Goal: Find specific page/section: Find specific page/section

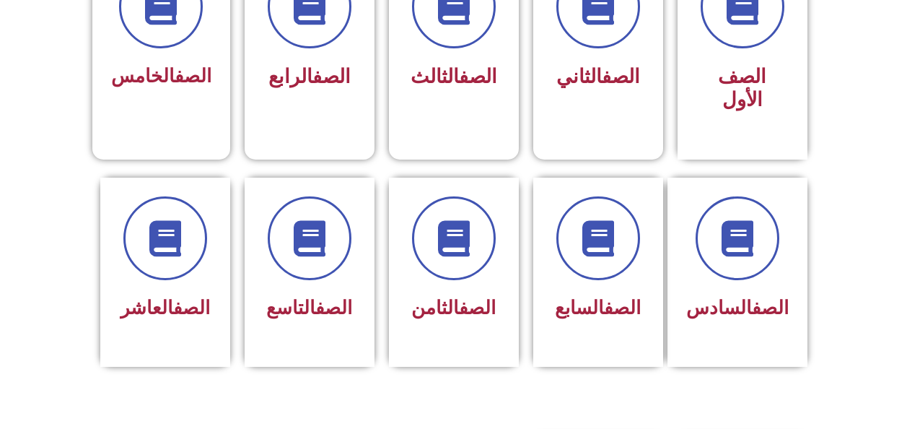
scroll to position [460, 0]
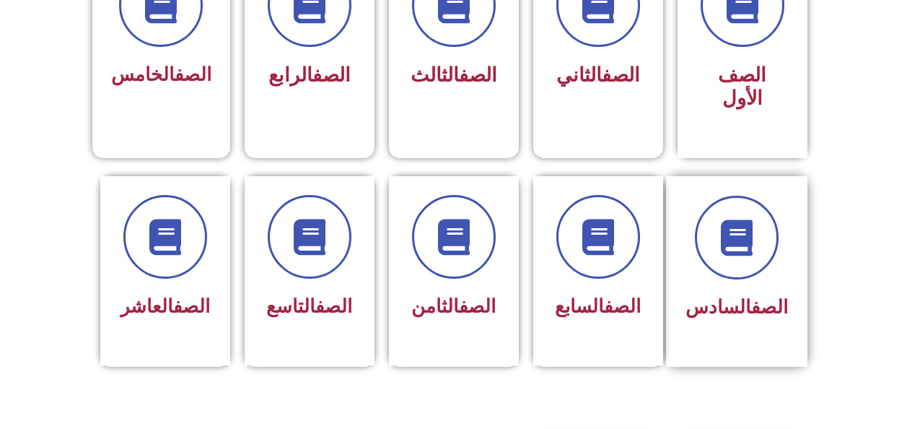
click at [770, 296] on link "الصف" at bounding box center [769, 307] width 37 height 22
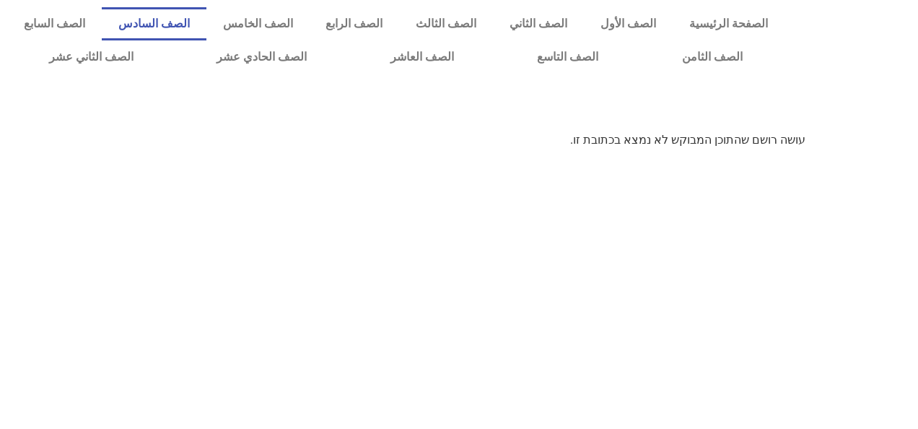
click at [206, 30] on link "الصف السادس" at bounding box center [154, 23] width 105 height 33
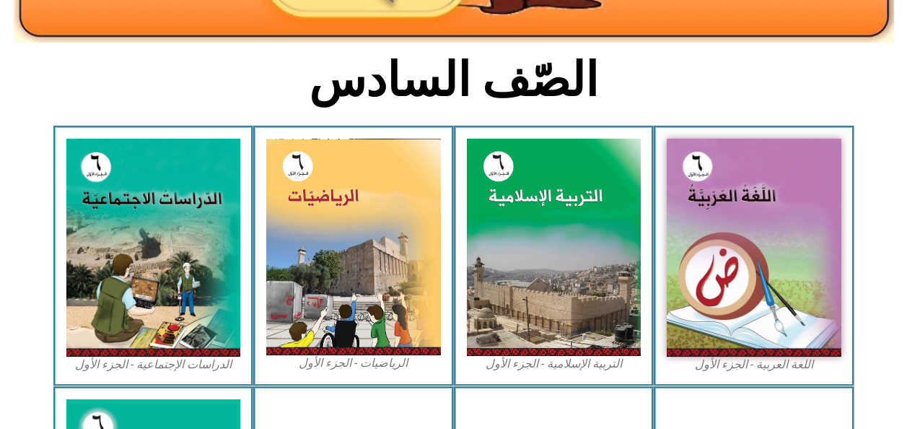
scroll to position [333, 0]
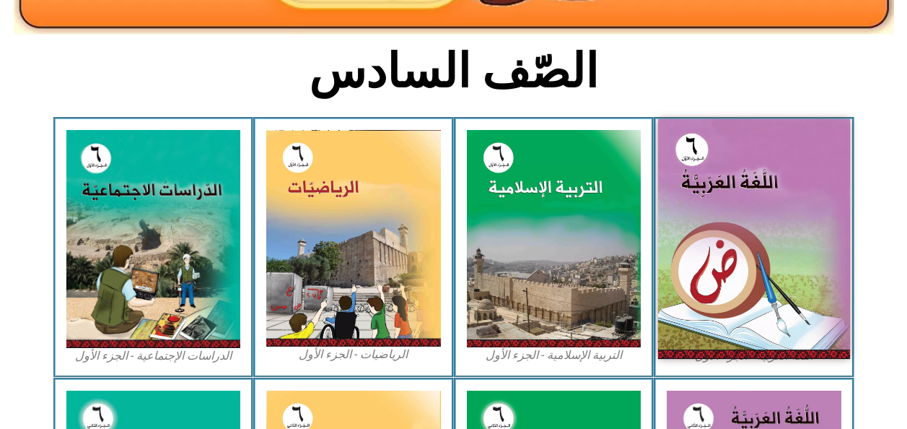
click at [715, 283] on img at bounding box center [754, 239] width 192 height 240
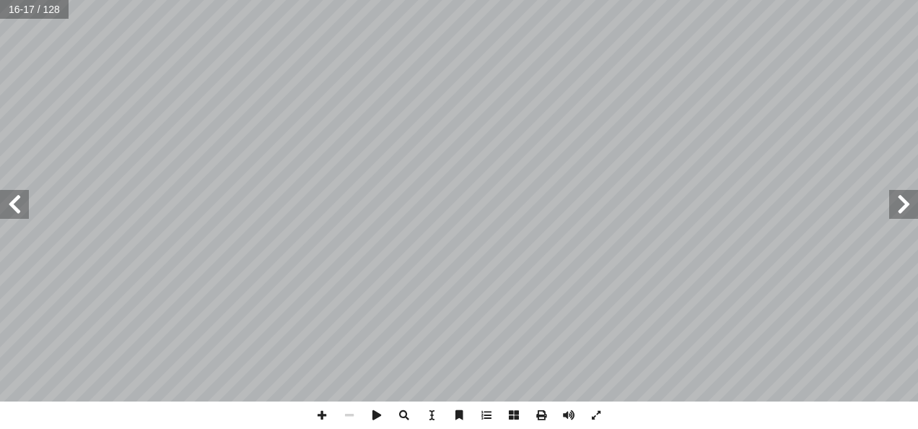
click at [22, 205] on span at bounding box center [14, 204] width 29 height 29
click at [19, 207] on span at bounding box center [14, 204] width 29 height 29
click at [15, 210] on span at bounding box center [14, 204] width 29 height 29
click at [15, 206] on span at bounding box center [14, 204] width 29 height 29
click at [19, 207] on span at bounding box center [14, 204] width 29 height 29
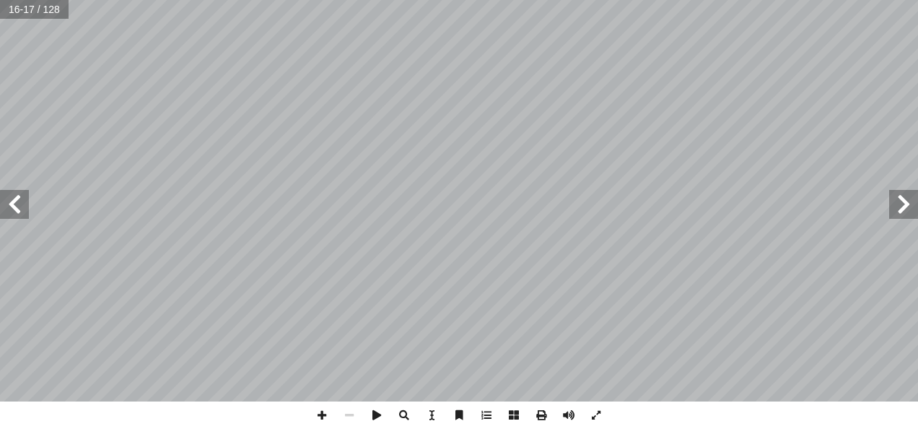
click at [16, 204] on span at bounding box center [14, 204] width 29 height 29
click at [17, 205] on span at bounding box center [14, 204] width 29 height 29
click at [17, 206] on span at bounding box center [14, 204] width 29 height 29
click at [14, 206] on span at bounding box center [14, 204] width 29 height 29
click at [18, 209] on span at bounding box center [14, 204] width 29 height 29
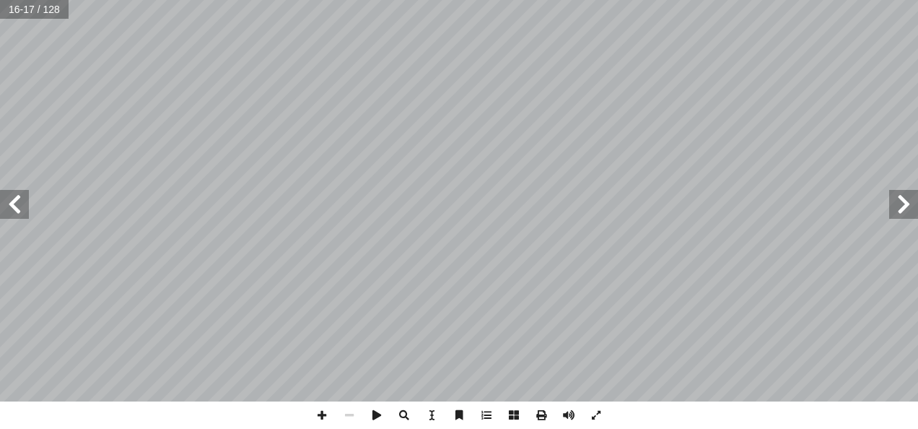
click at [14, 207] on span at bounding box center [14, 204] width 29 height 29
click at [14, 206] on span at bounding box center [14, 204] width 29 height 29
click at [4, 211] on span at bounding box center [14, 204] width 29 height 29
click at [10, 206] on span at bounding box center [14, 204] width 29 height 29
